Goal: Find contact information: Find contact information

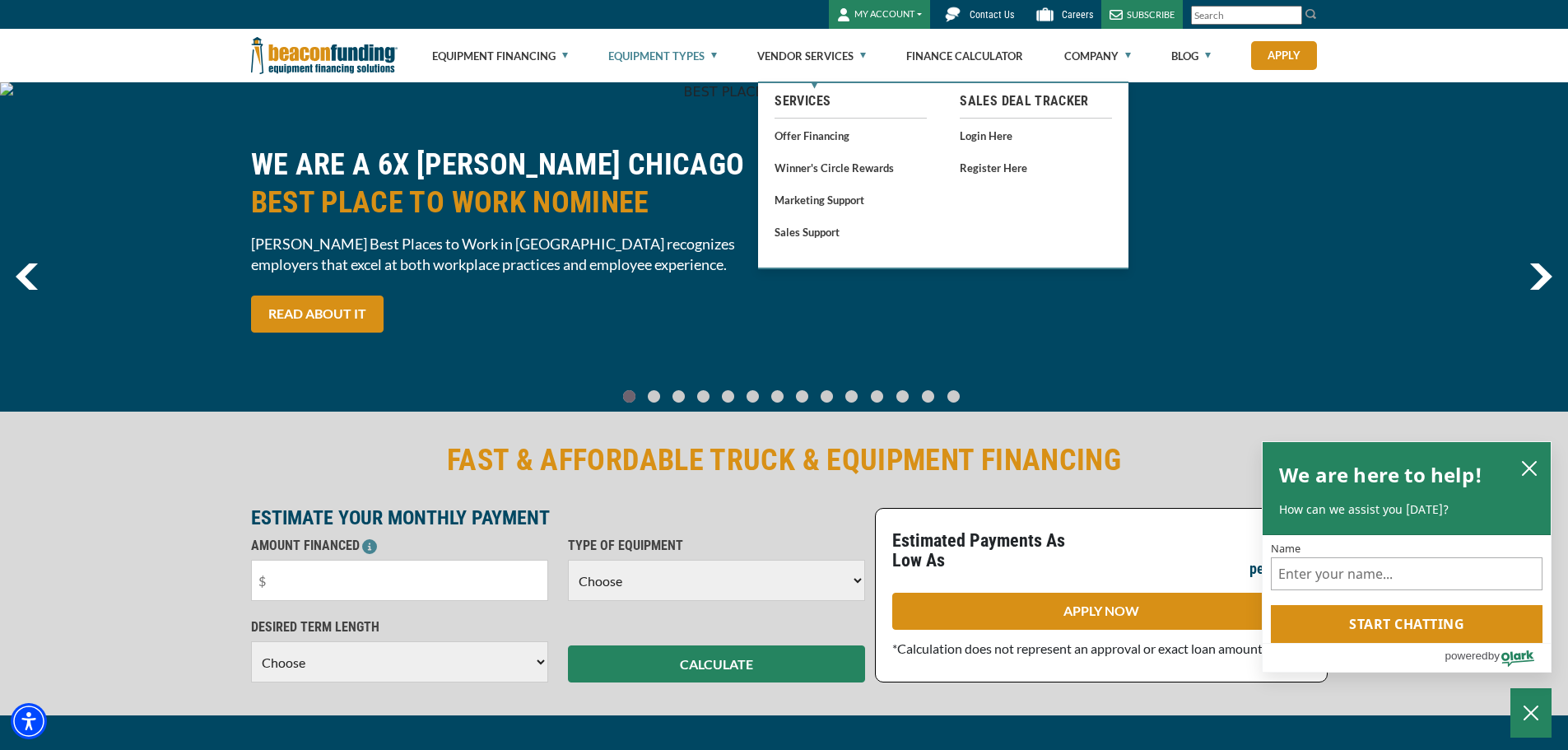
click at [715, 53] on link "Equipment Types" at bounding box center [662, 56] width 109 height 53
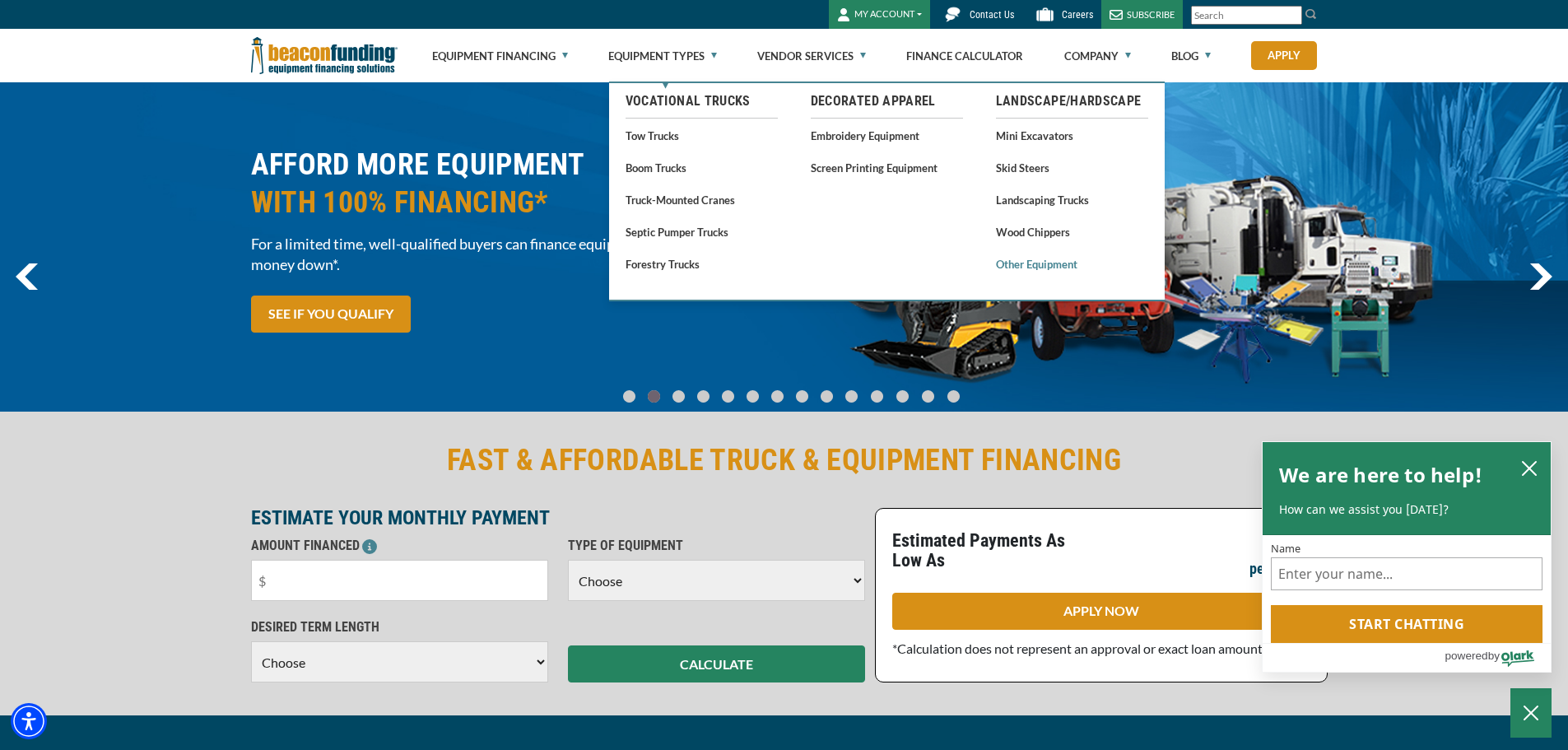
click at [1031, 261] on link "Other Equipment" at bounding box center [1073, 264] width 152 height 20
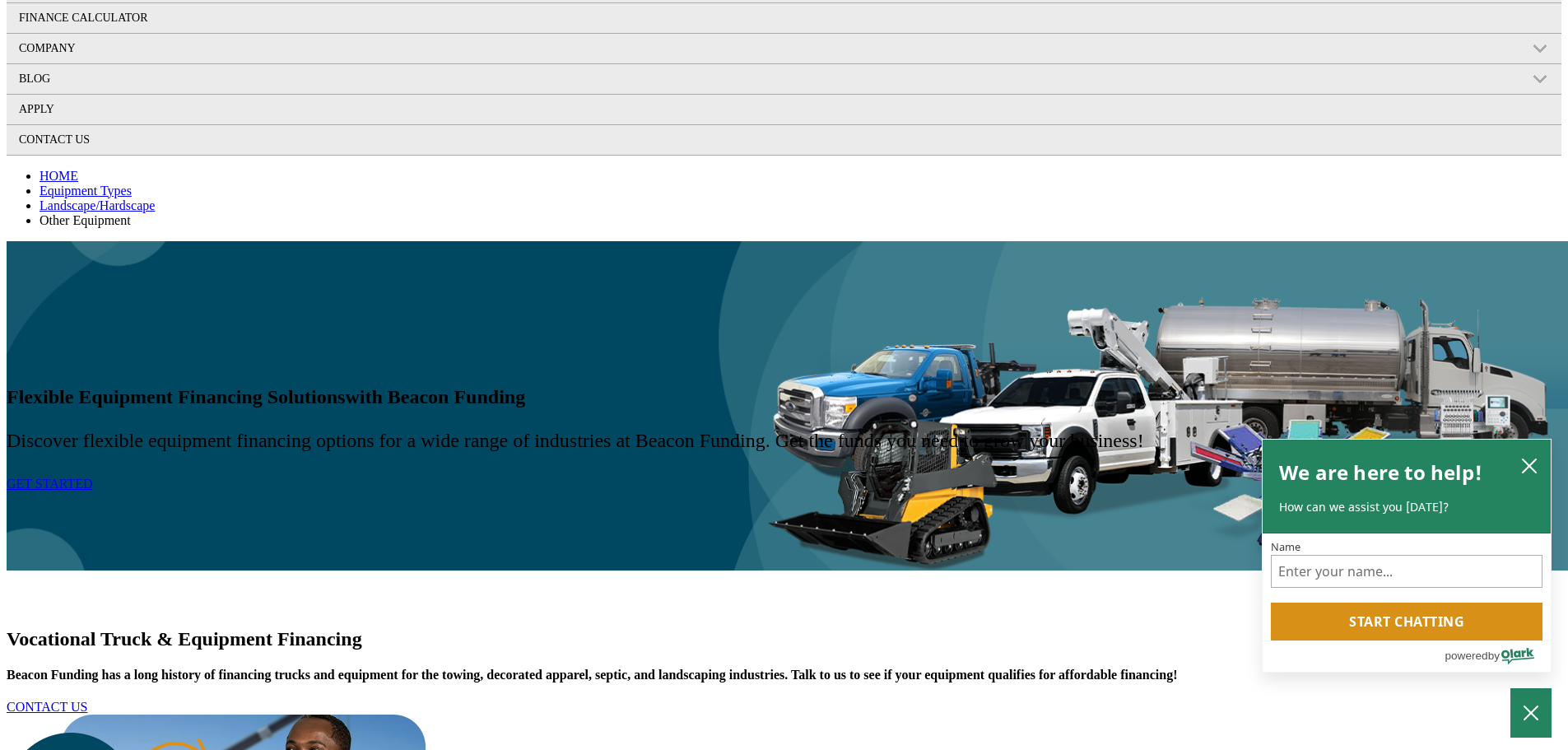
scroll to position [742, 0]
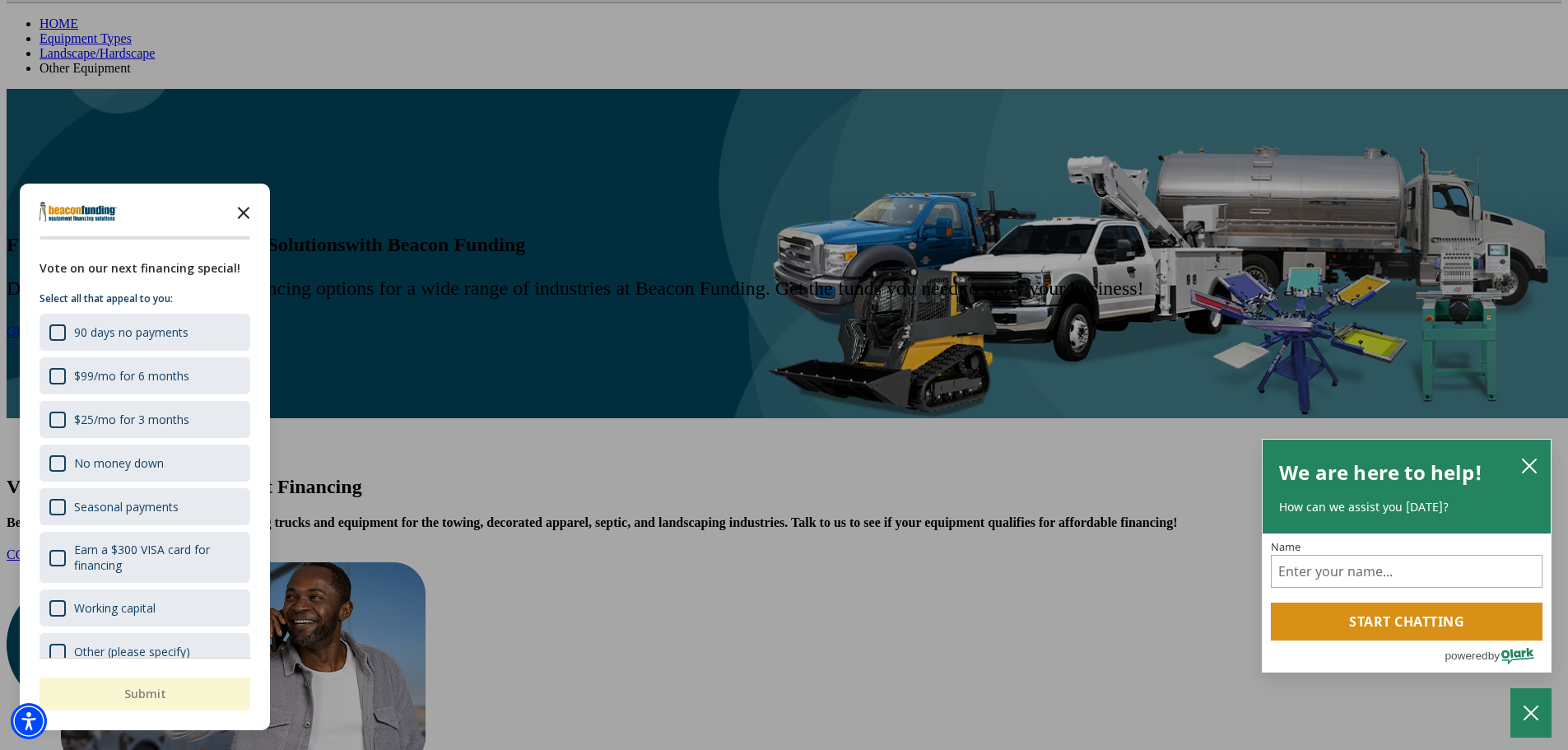
click at [238, 201] on icon "Close the survey" at bounding box center [243, 211] width 32 height 32
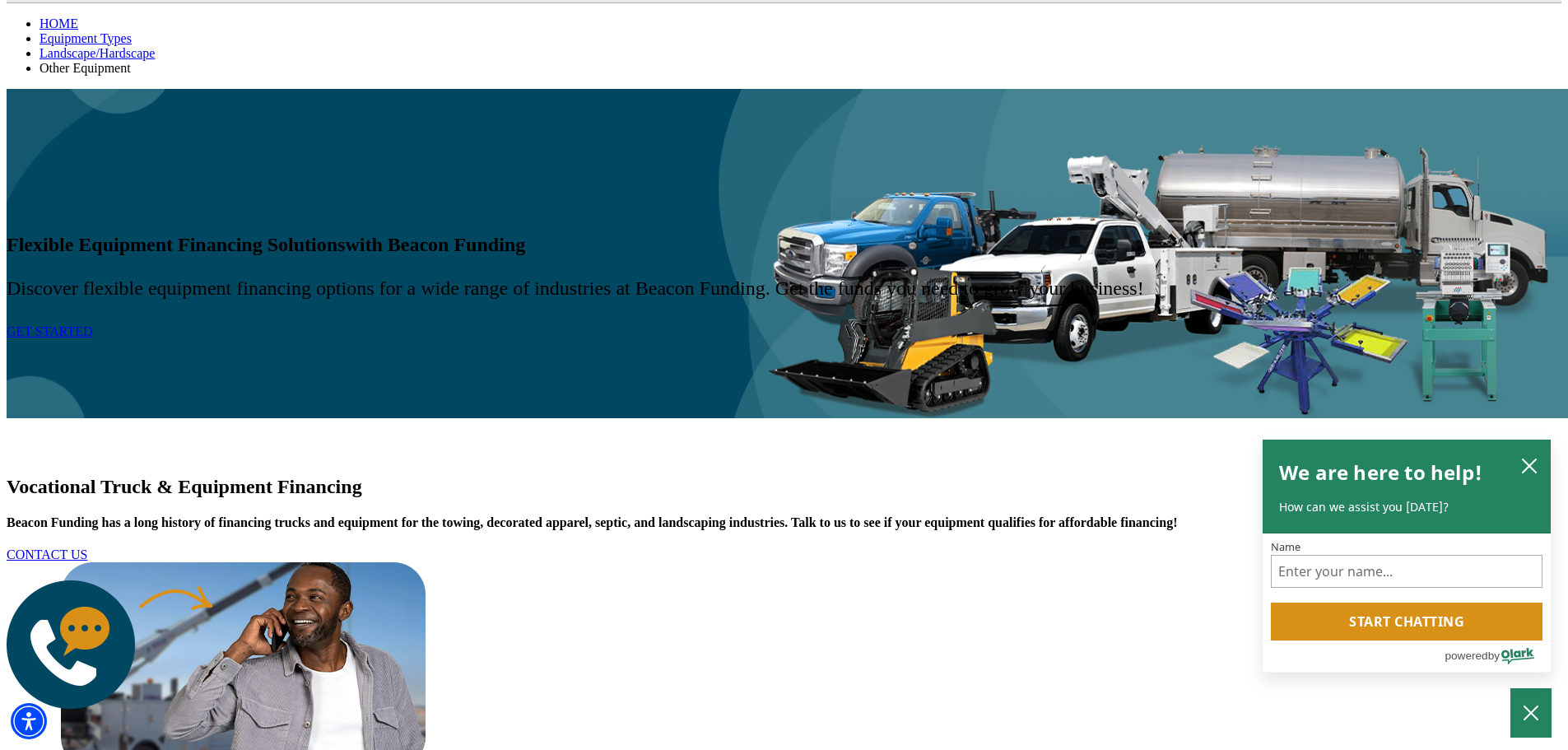
select select "13"
select select "48"
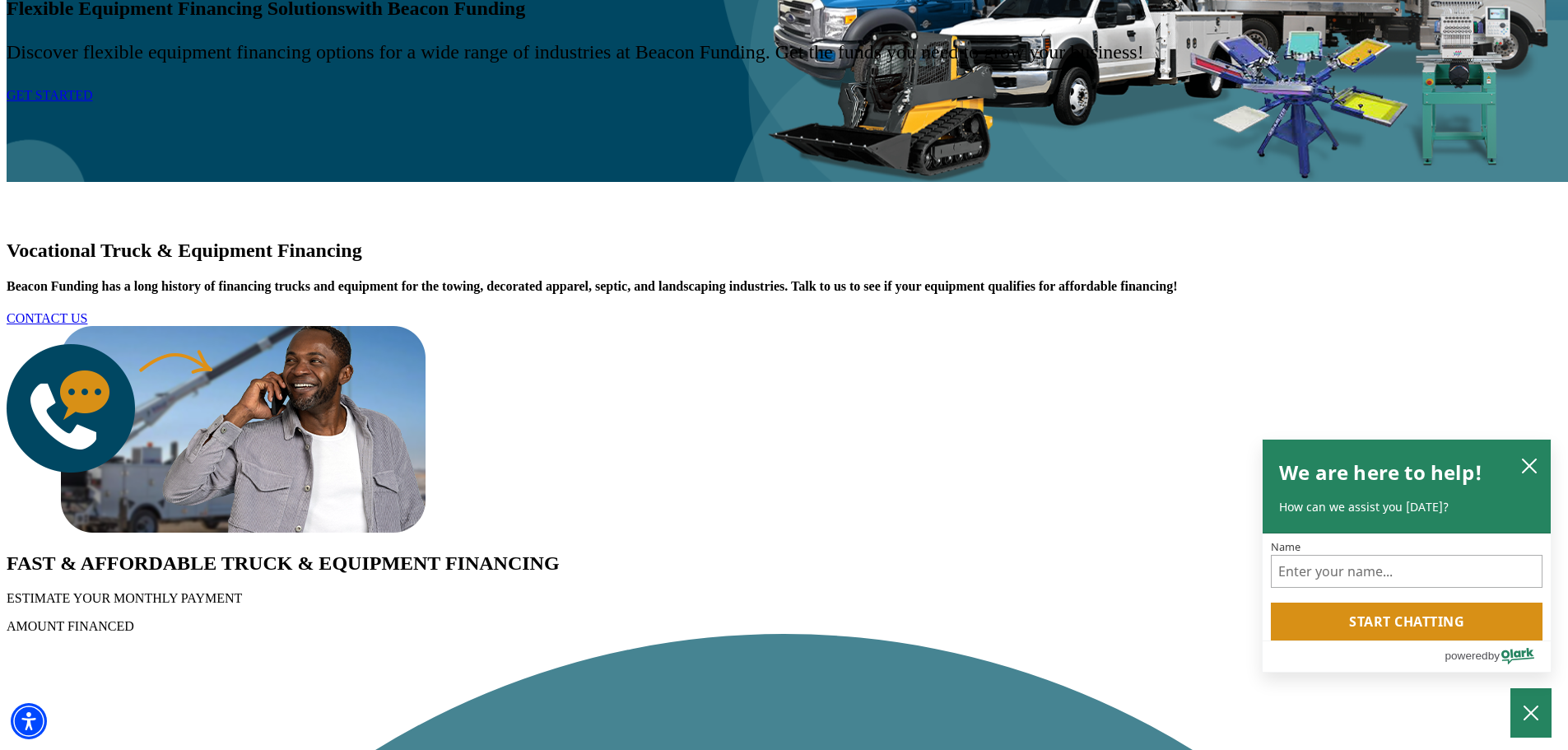
scroll to position [989, 0]
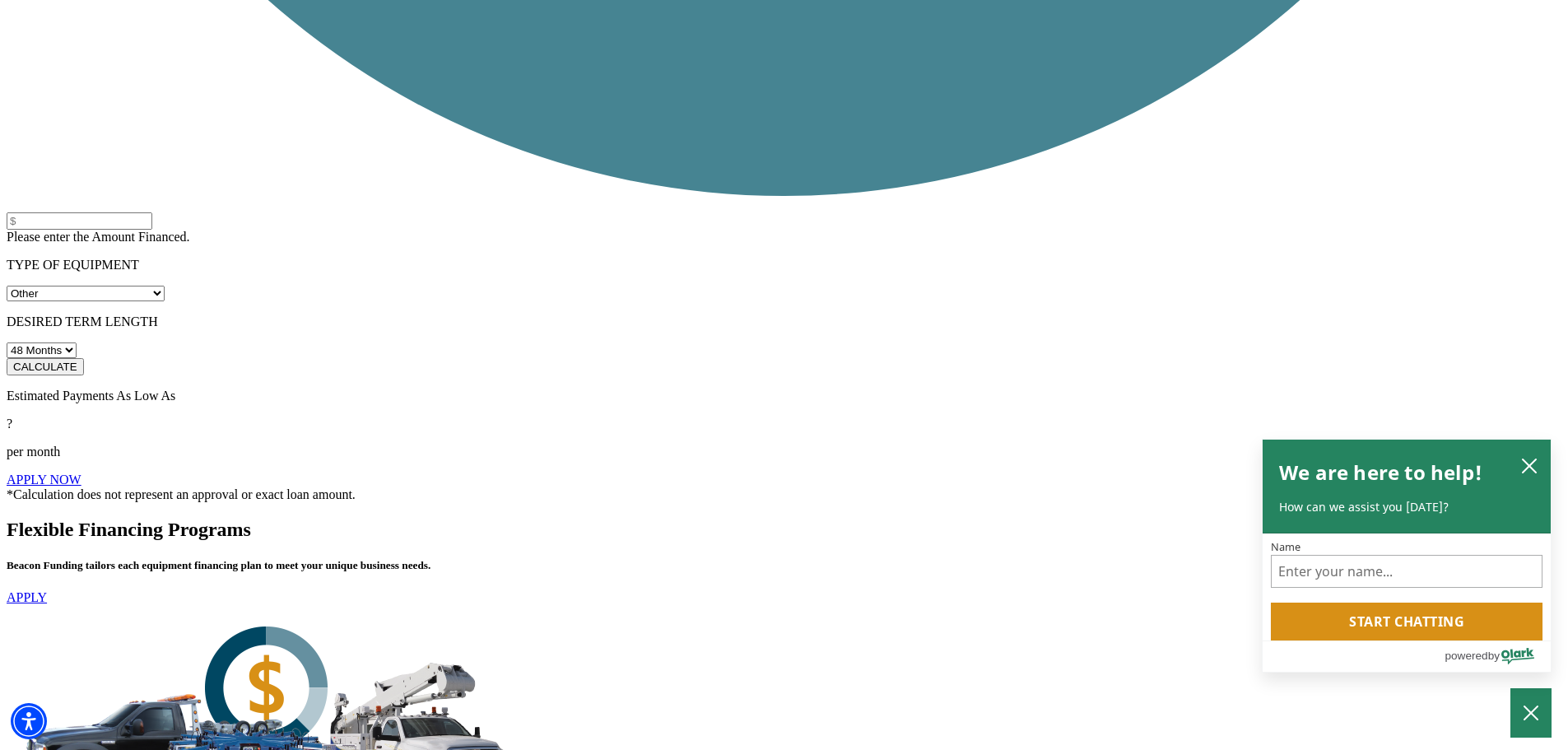
scroll to position [3213, 0]
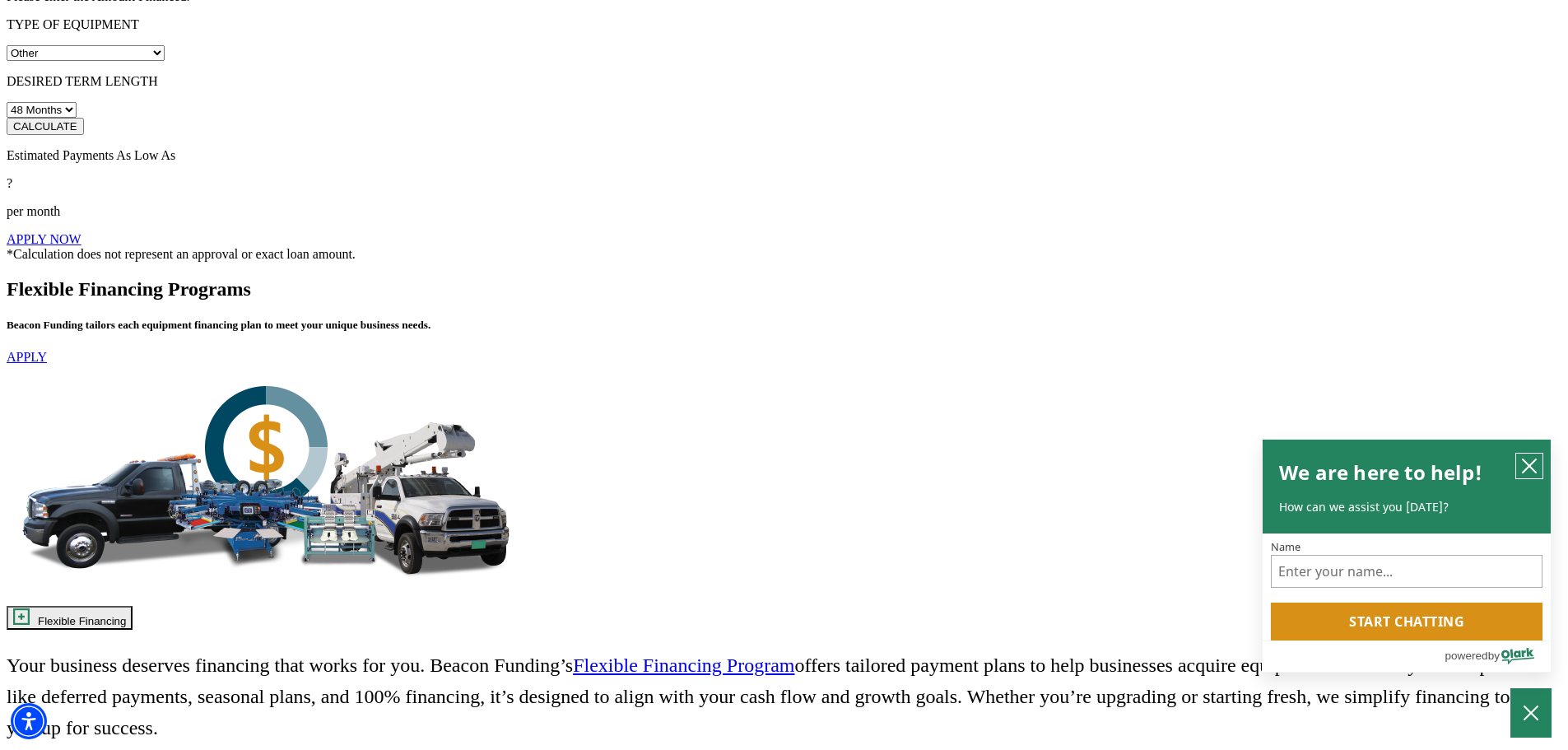
click at [1529, 459] on icon "close chatbox" at bounding box center [1530, 466] width 17 height 17
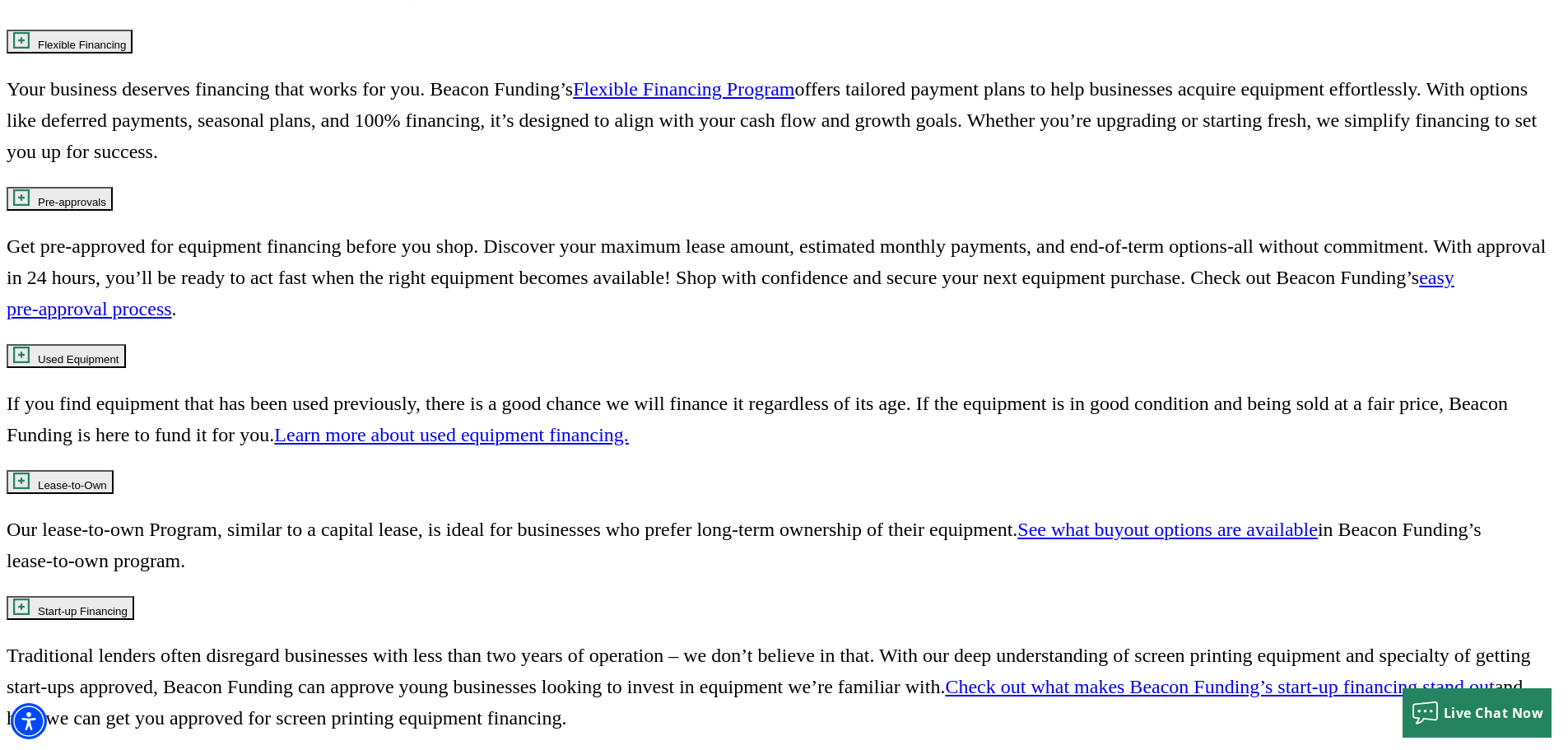
scroll to position [3968, 0]
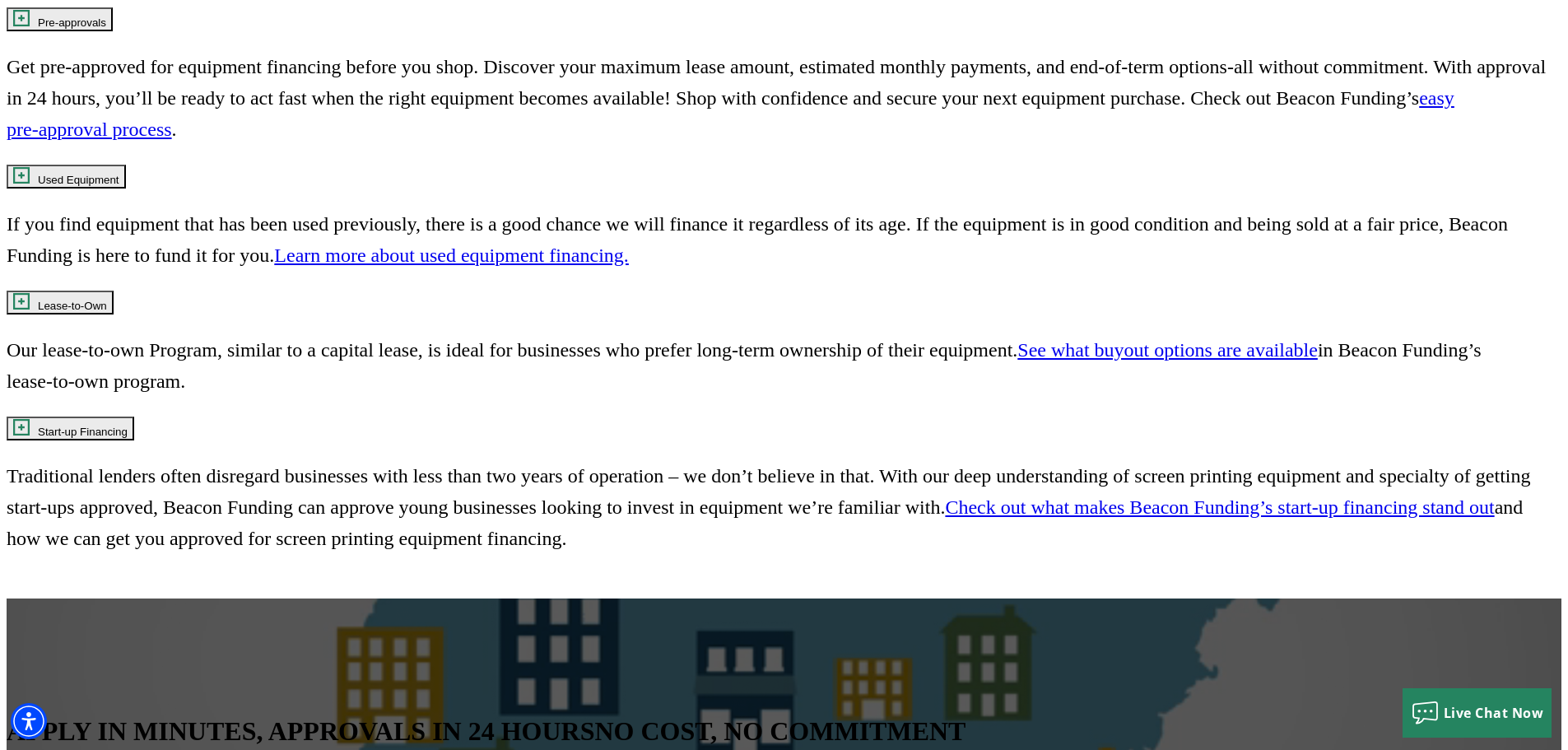
drag, startPoint x: 455, startPoint y: 524, endPoint x: 290, endPoint y: 493, distance: 167.9
drag, startPoint x: 479, startPoint y: 519, endPoint x: 347, endPoint y: 521, distance: 132.0
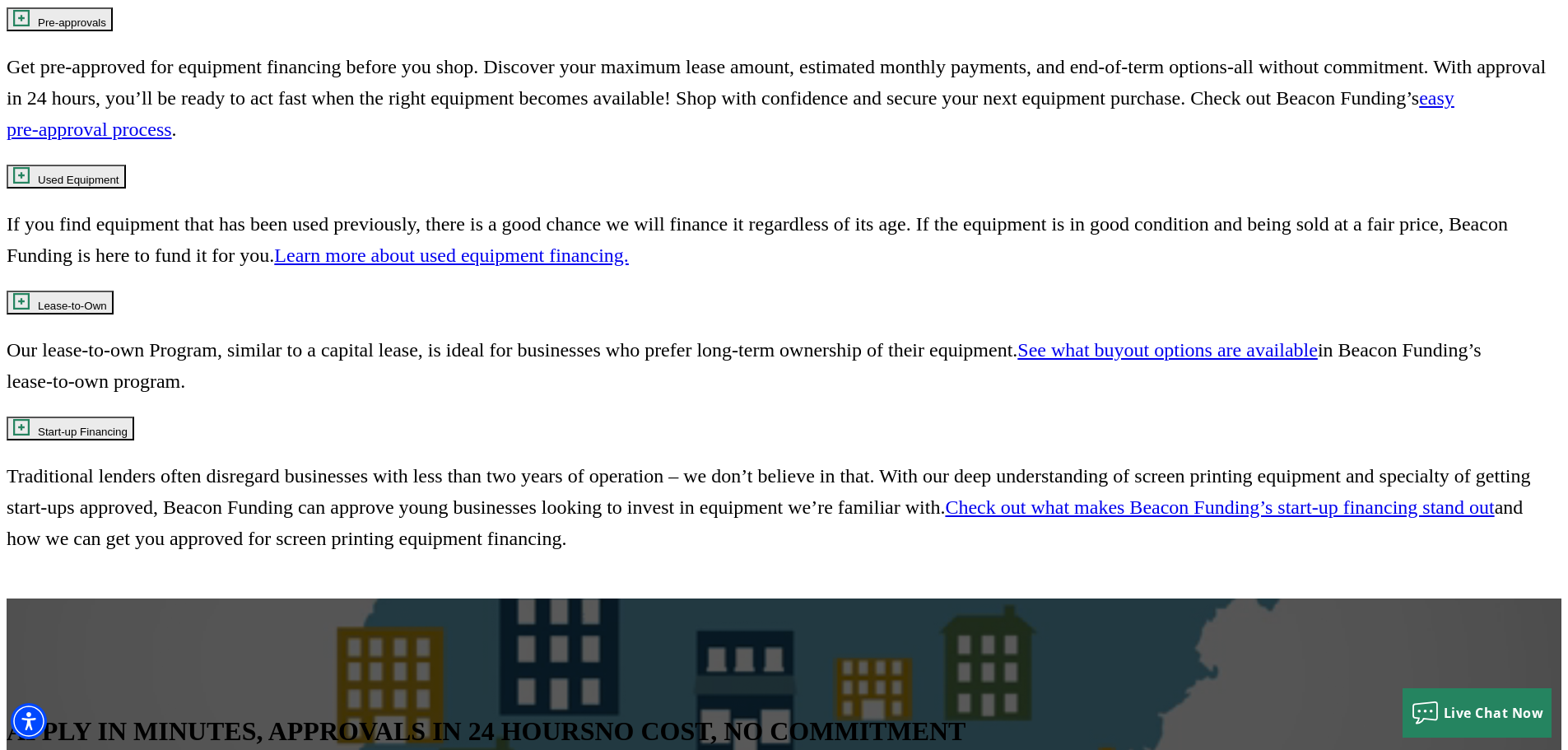
copy p "(800) 866-6396"
